Goal: Entertainment & Leisure: Consume media (video, audio)

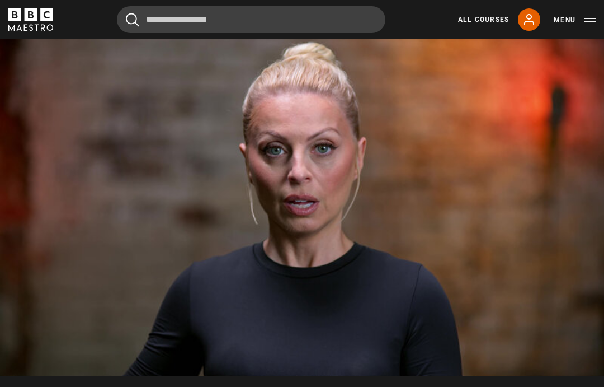
scroll to position [458, 0]
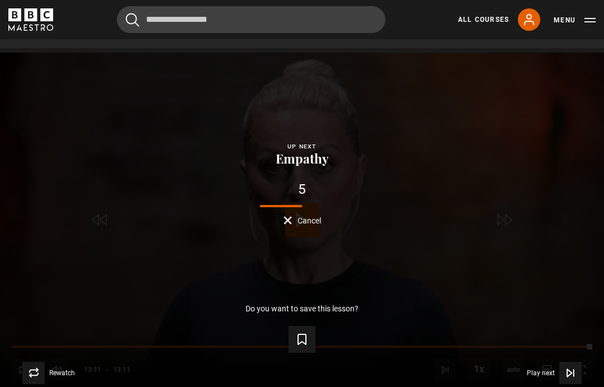
click at [302, 346] on icon "Video Player" at bounding box center [301, 338] width 13 height 13
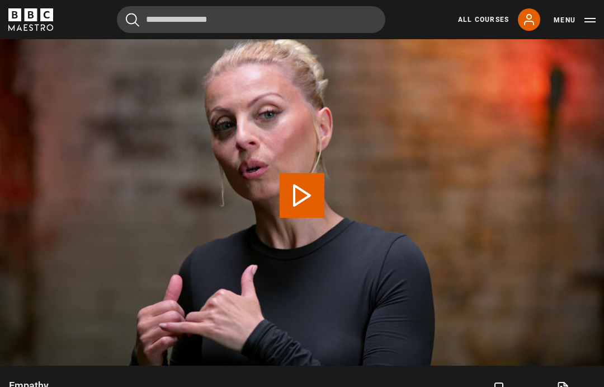
scroll to position [485, 0]
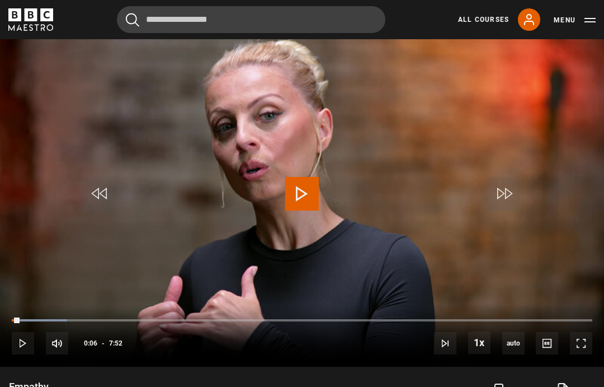
click at [332, 204] on video-js "Video Player is loading. Play Lesson Empathy 10s Skip Back 10 seconds Play 10s …" at bounding box center [302, 196] width 604 height 340
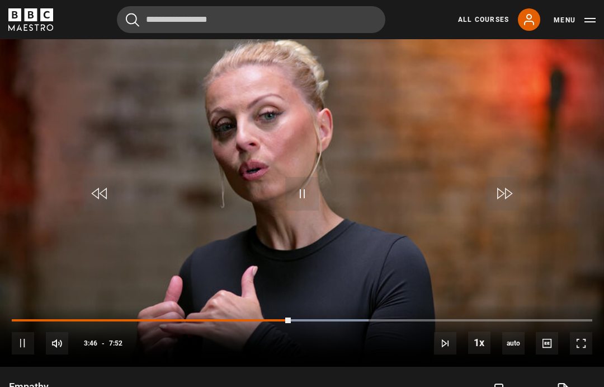
click at [331, 199] on video-js "Video Player is loading. Play Lesson Empathy 10s Skip Back 10 seconds Pause 10s…" at bounding box center [302, 196] width 604 height 340
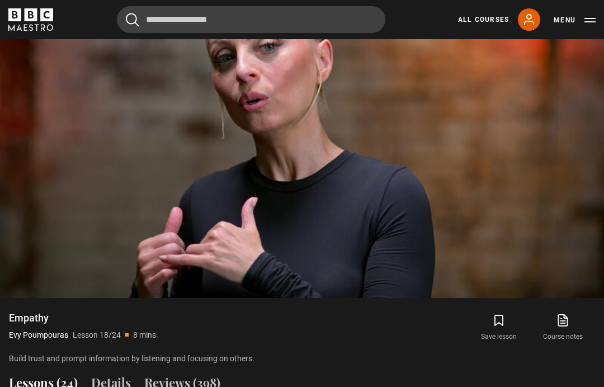
scroll to position [525, 0]
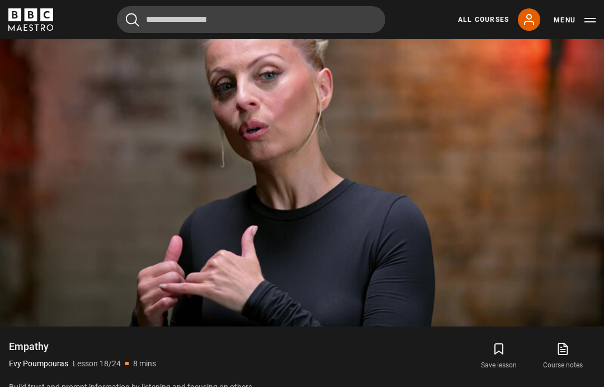
click at [333, 172] on video-js "Video Player is loading. Play Lesson Empathy 10s Skip Back 10 seconds Pause 10s…" at bounding box center [302, 156] width 604 height 340
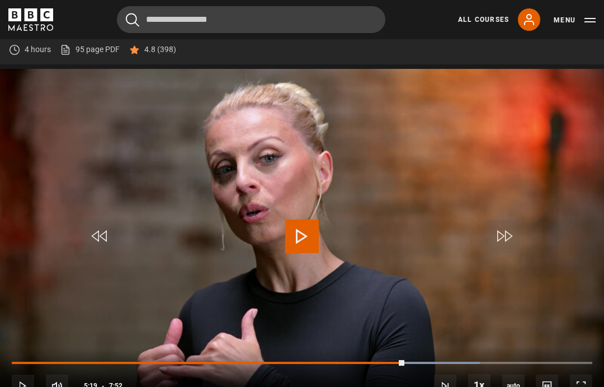
scroll to position [433, 0]
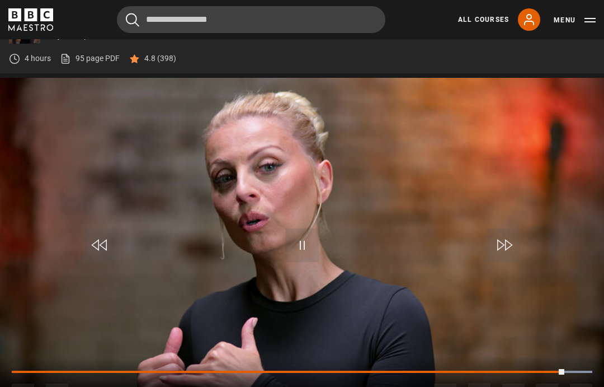
click at [350, 251] on video-js "Video Player is loading. Play Lesson Empathy 10s Skip Back 10 seconds Pause 10s…" at bounding box center [302, 248] width 604 height 340
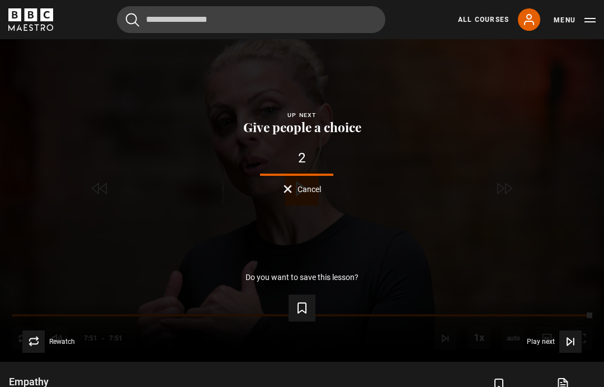
scroll to position [495, 0]
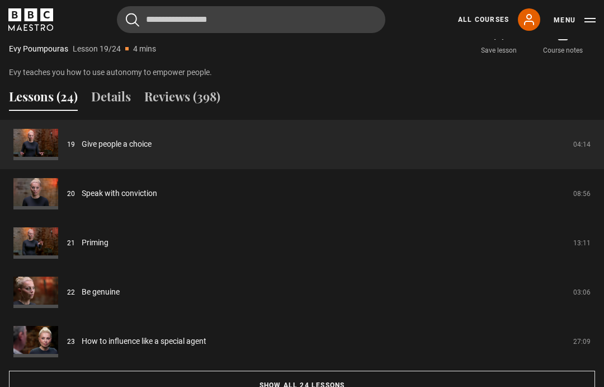
scroll to position [839, 0]
click at [333, 386] on button "Show all 24 lessons" at bounding box center [302, 384] width 586 height 29
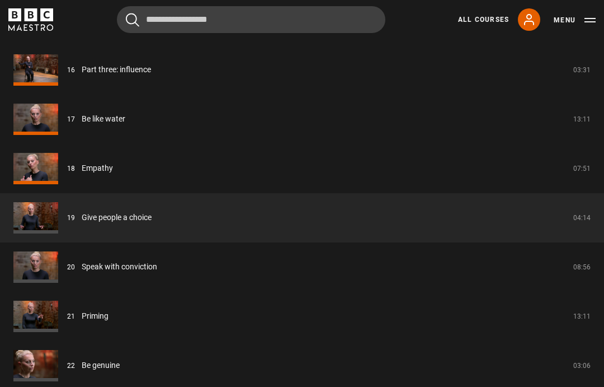
scroll to position [1701, 0]
click at [152, 223] on link "Give people a choice" at bounding box center [117, 217] width 70 height 12
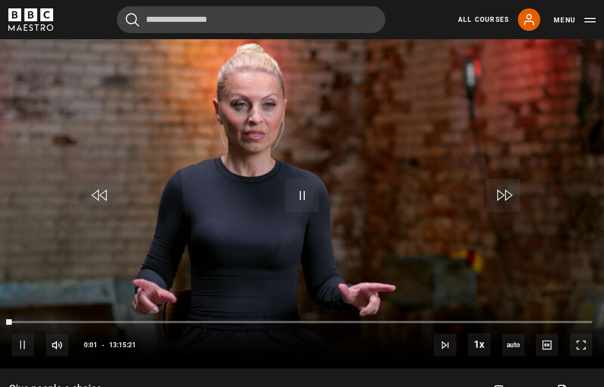
scroll to position [483, 0]
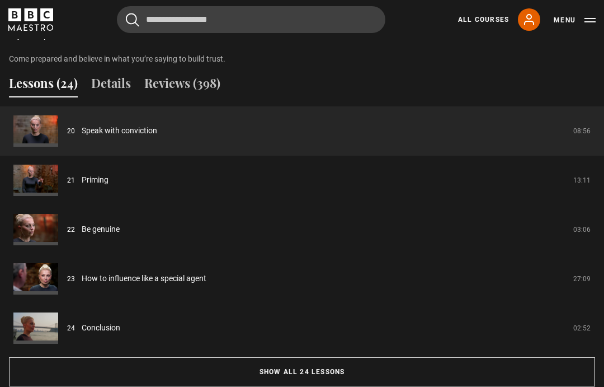
scroll to position [854, 0]
